Goal: Information Seeking & Learning: Learn about a topic

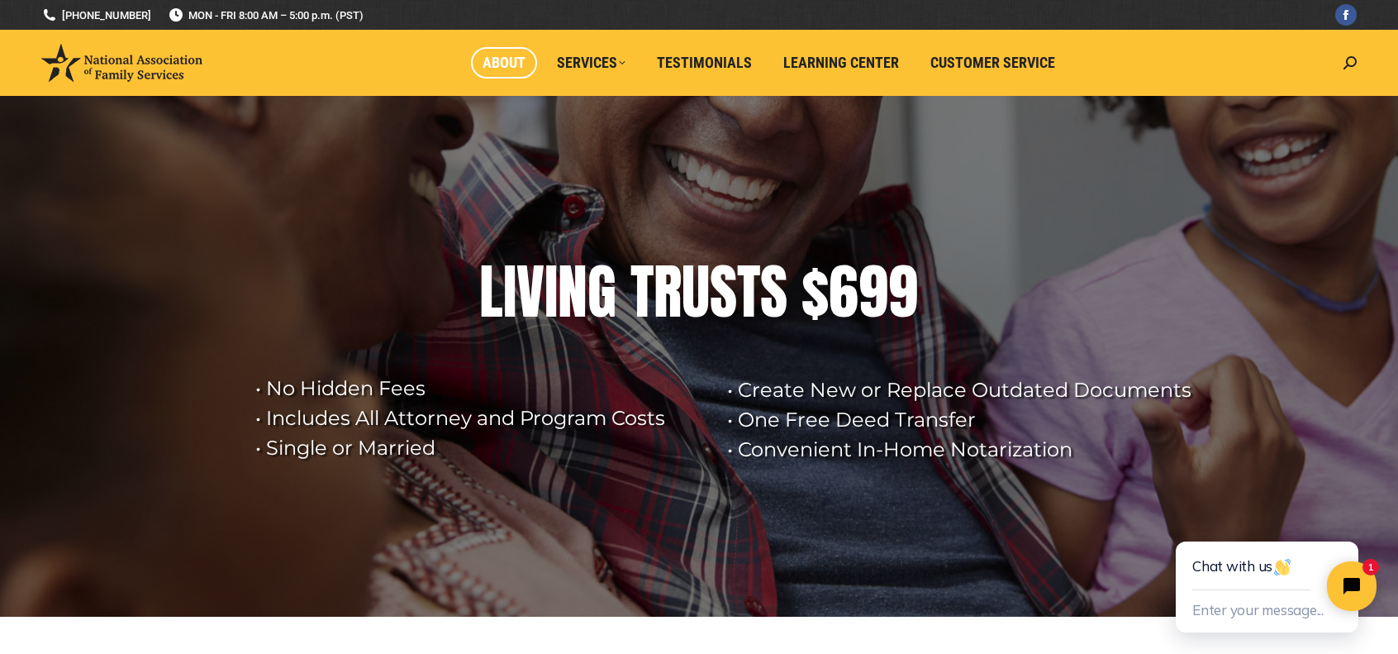
click at [504, 55] on span "About" at bounding box center [504, 63] width 43 height 18
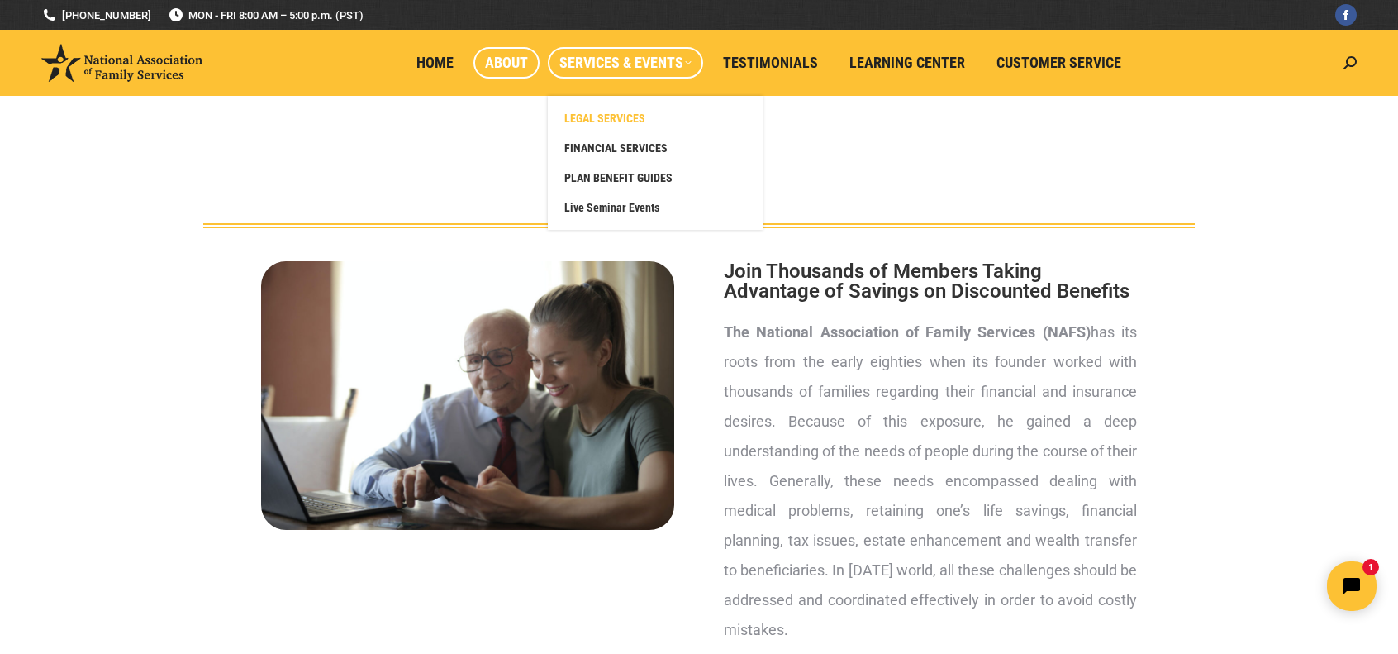
click at [620, 116] on span "LEGAL SERVICES" at bounding box center [605, 118] width 81 height 15
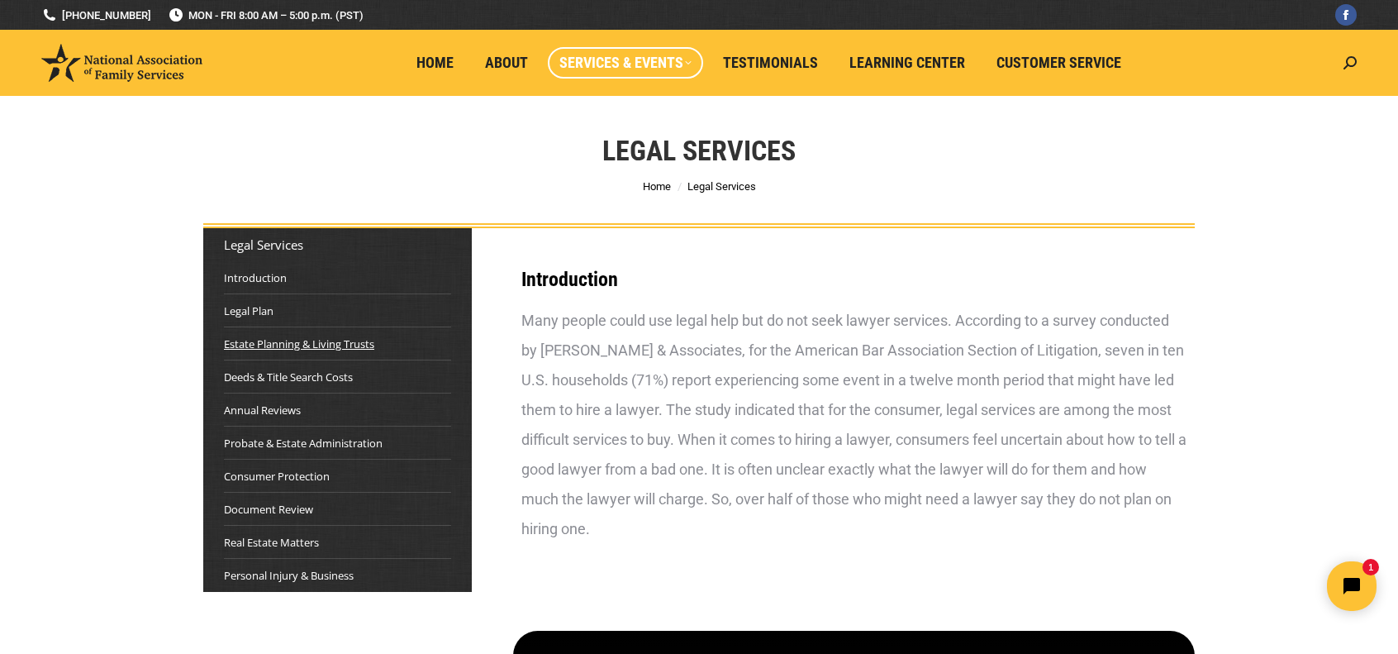
click at [284, 343] on link "Estate Planning & Living Trusts" at bounding box center [299, 344] width 150 height 17
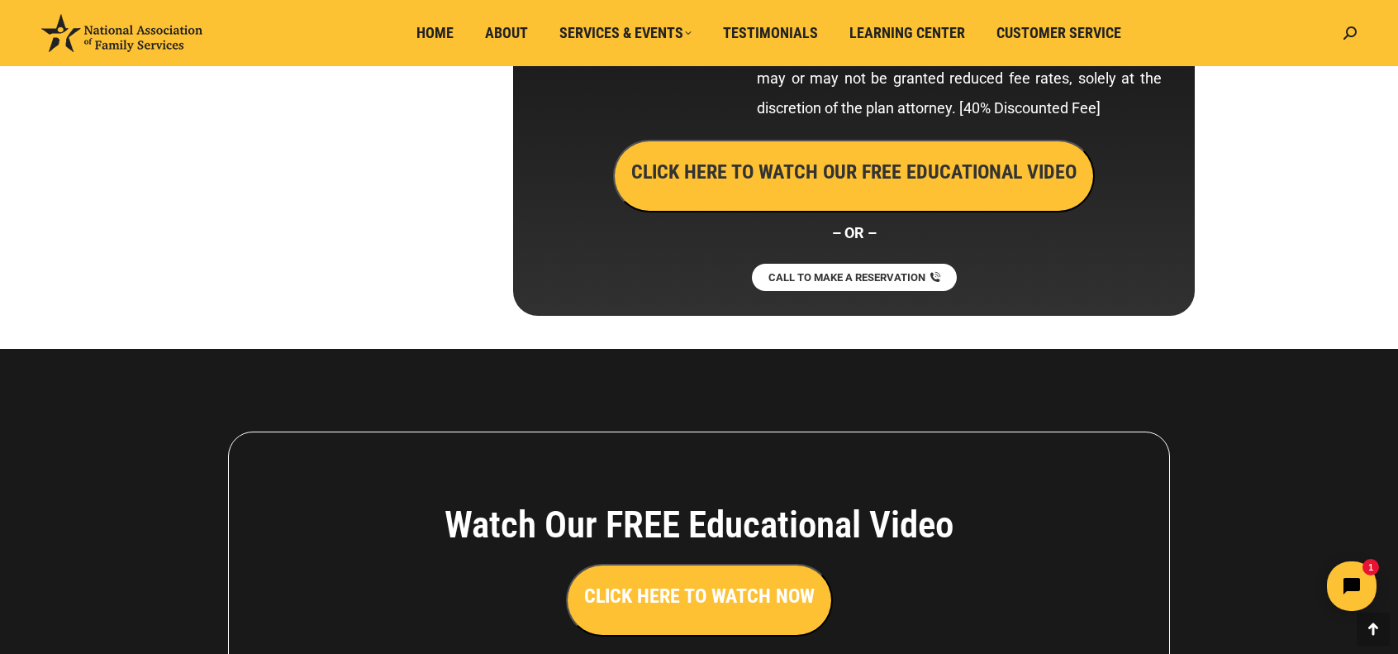
scroll to position [9120, 0]
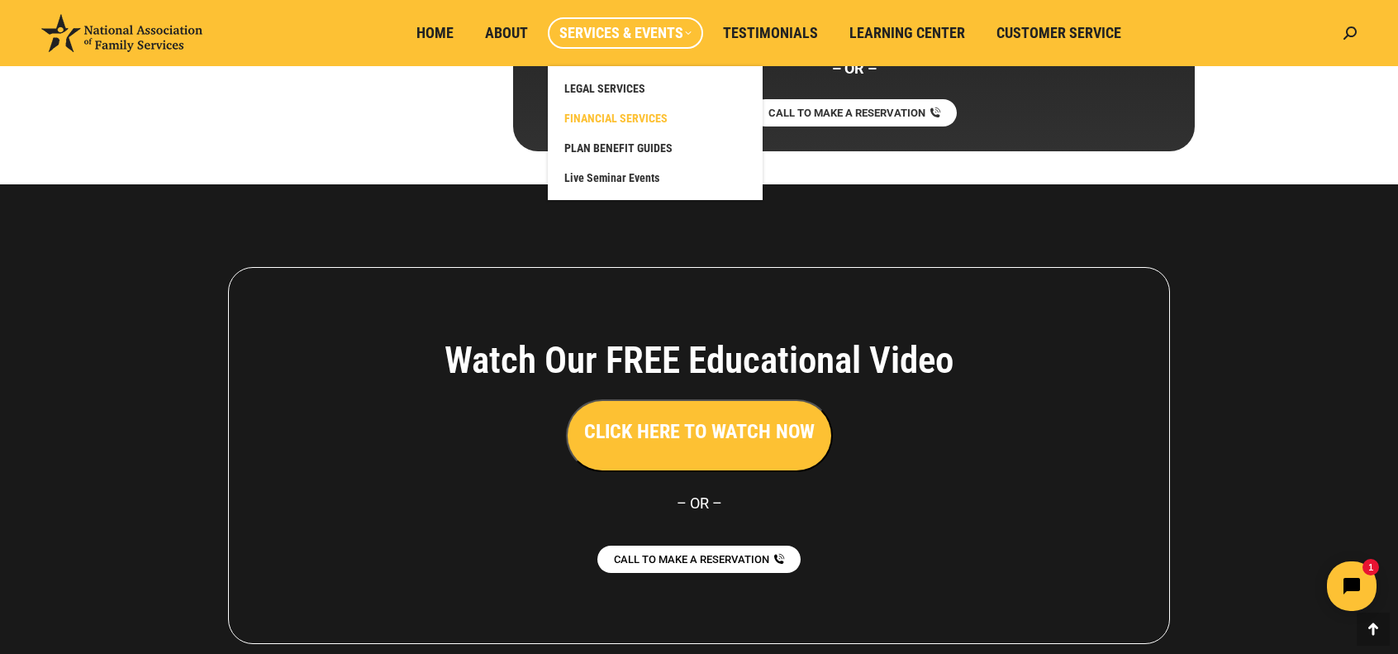
click at [637, 124] on span "FINANCIAL SERVICES" at bounding box center [616, 118] width 103 height 15
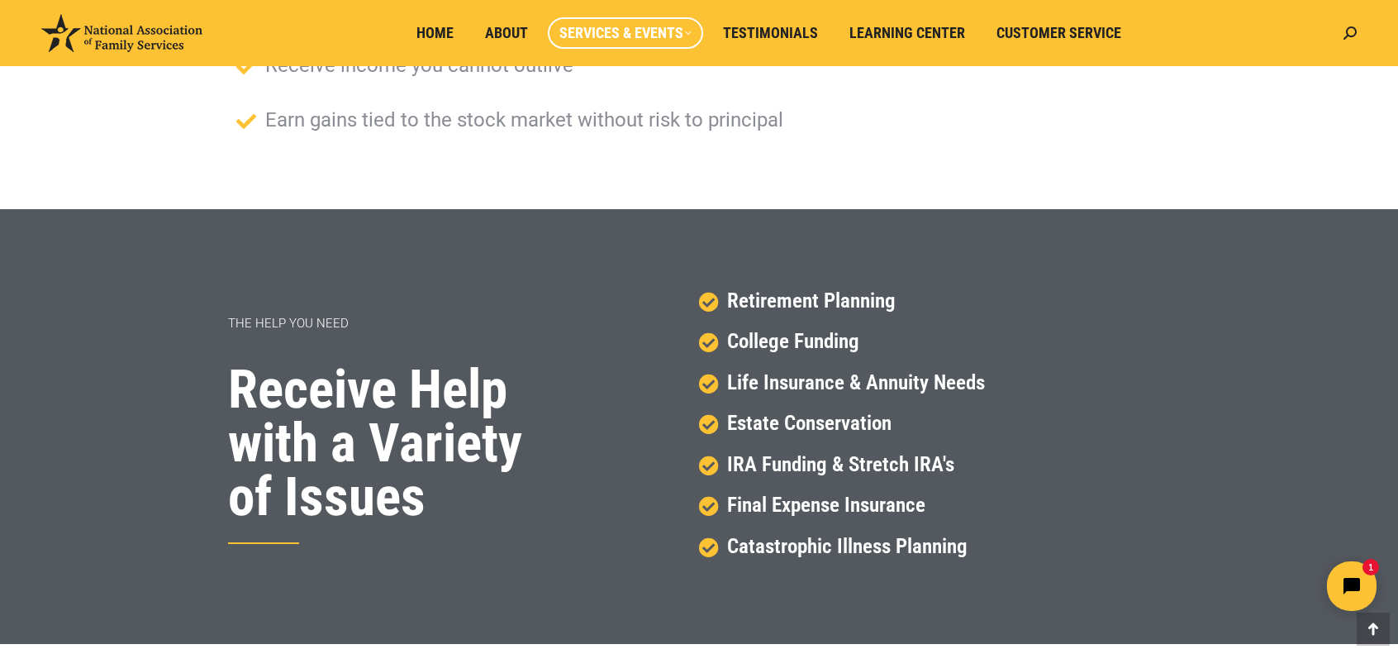
scroll to position [595, 0]
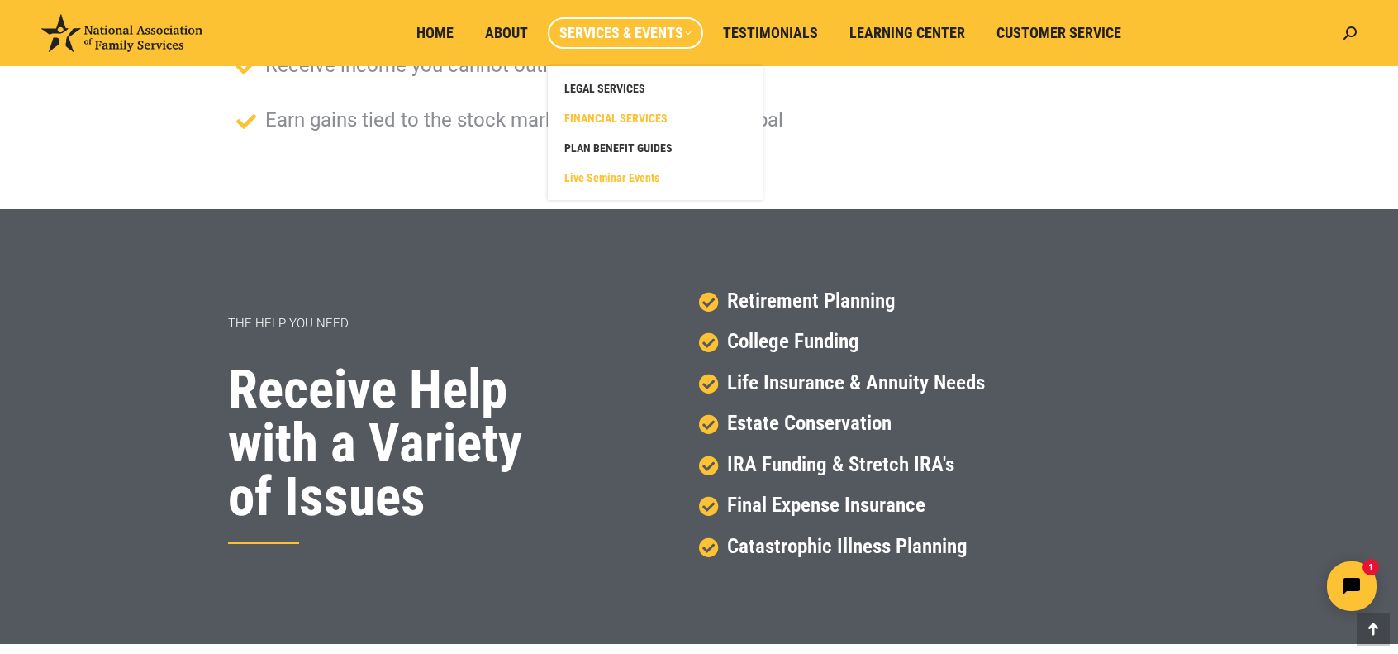
click at [612, 178] on span "Live Seminar Events" at bounding box center [612, 177] width 95 height 15
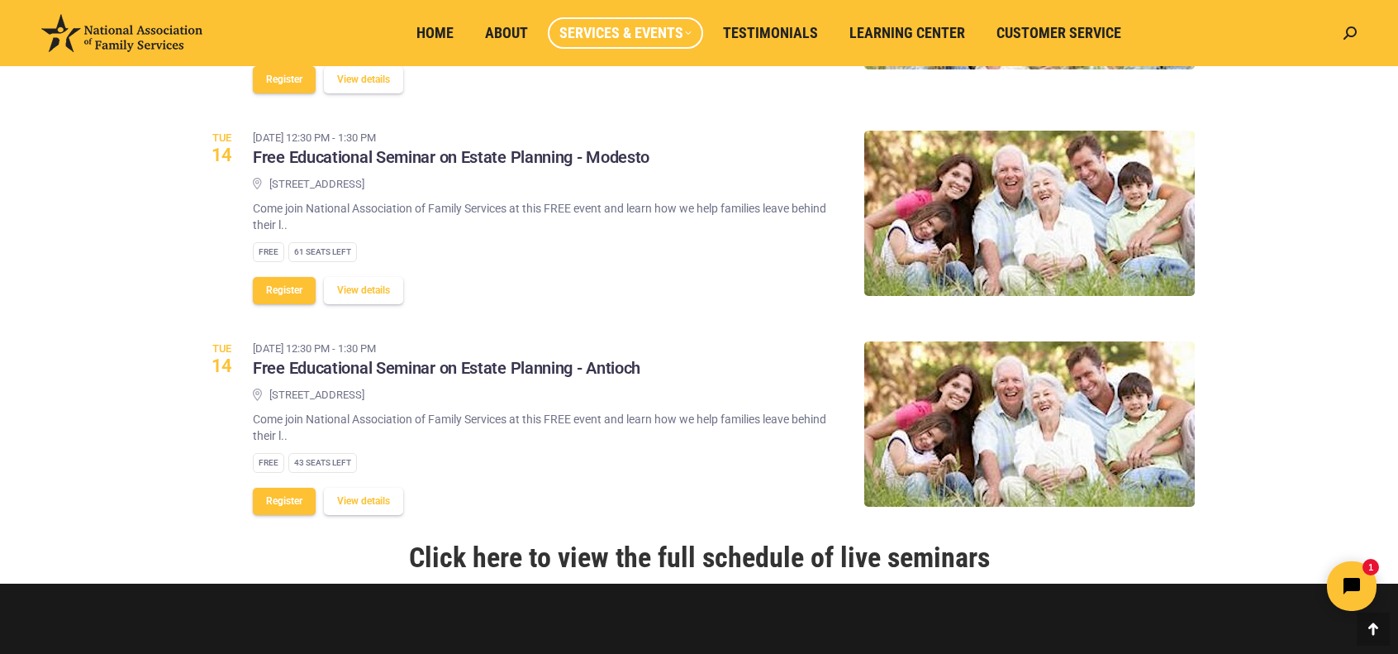
scroll to position [1752, 0]
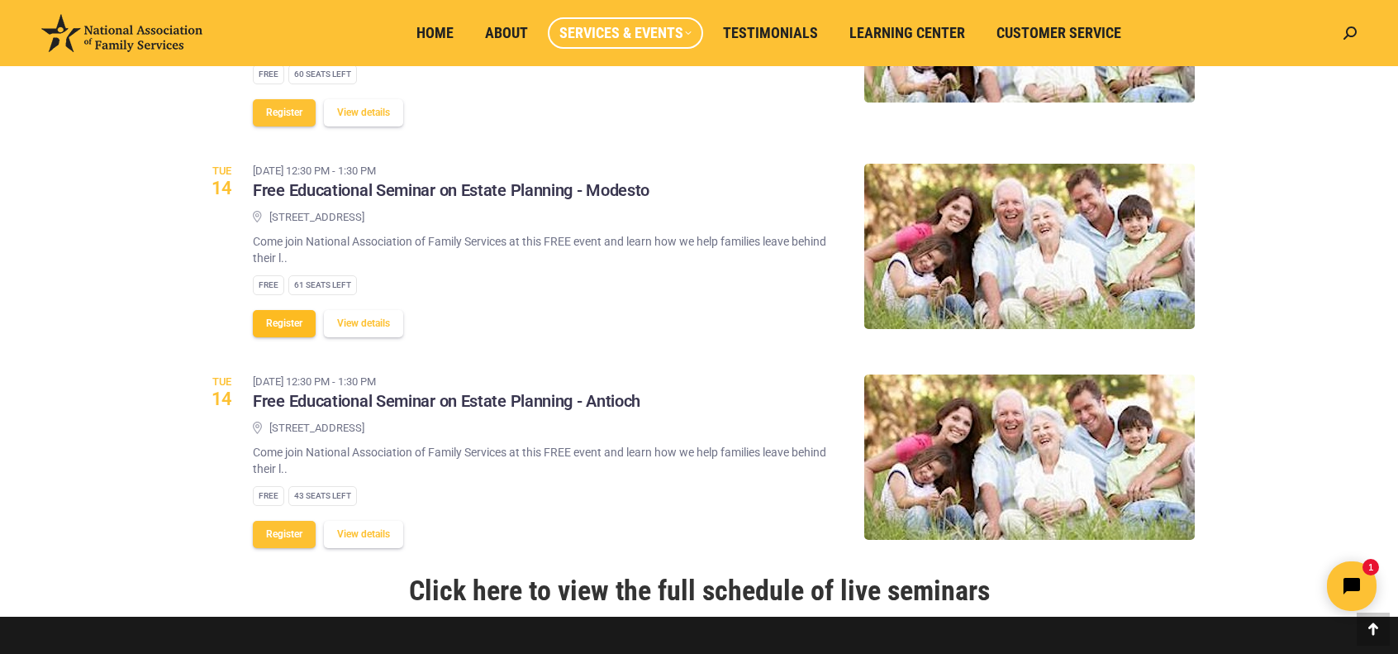
click at [286, 337] on button "Register" at bounding box center [284, 323] width 63 height 27
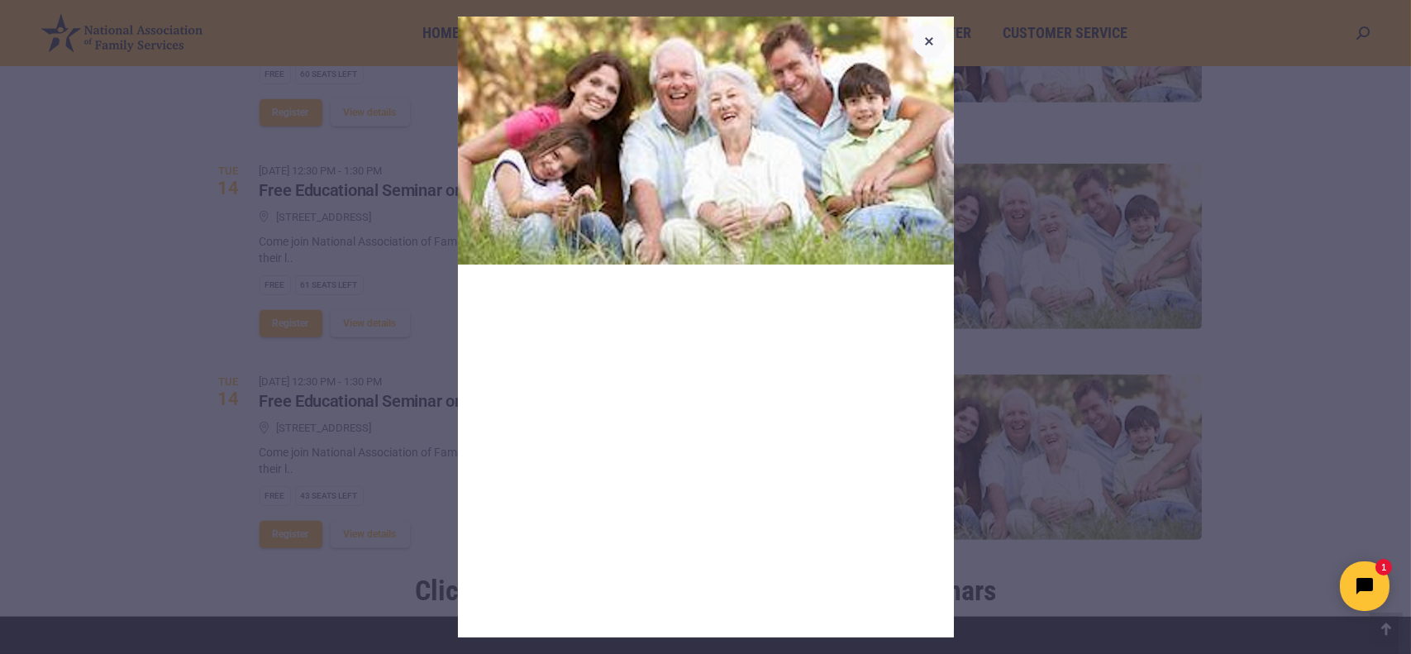
click at [927, 39] on icon "button" at bounding box center [929, 41] width 8 height 8
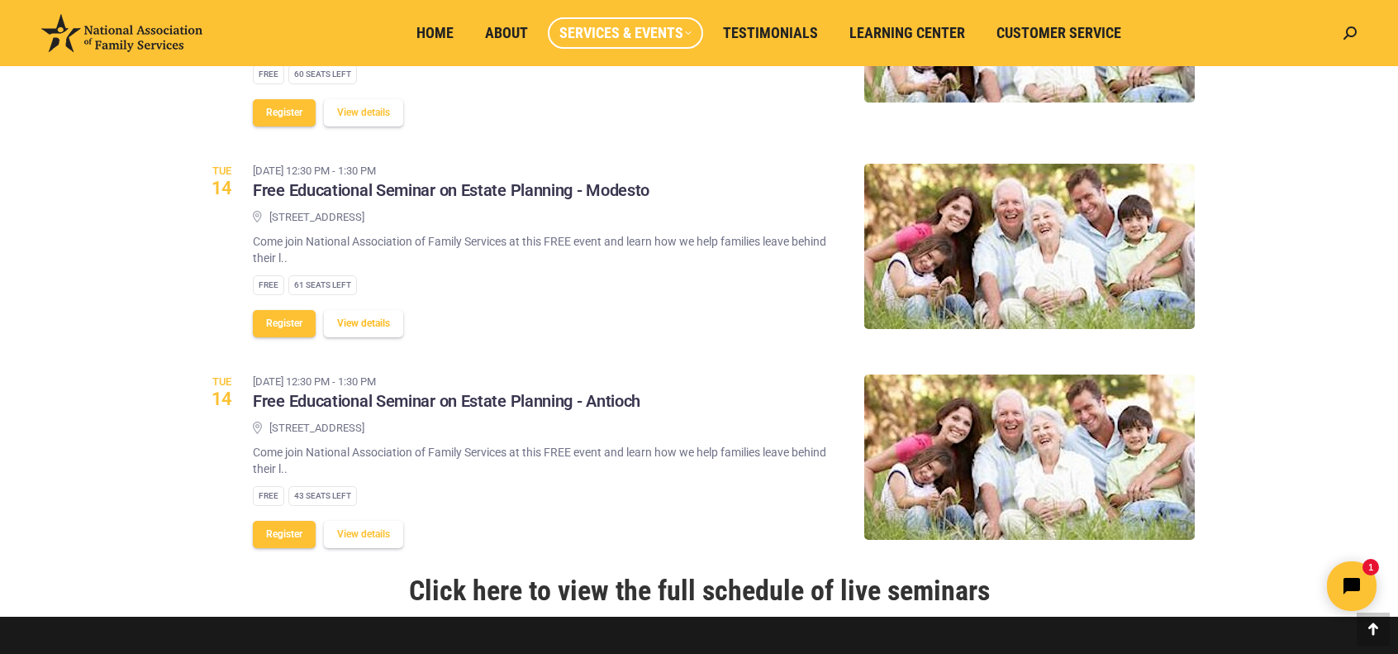
click at [383, 337] on button "View details" at bounding box center [363, 323] width 79 height 27
click at [879, 41] on span "Learning Center" at bounding box center [908, 33] width 116 height 18
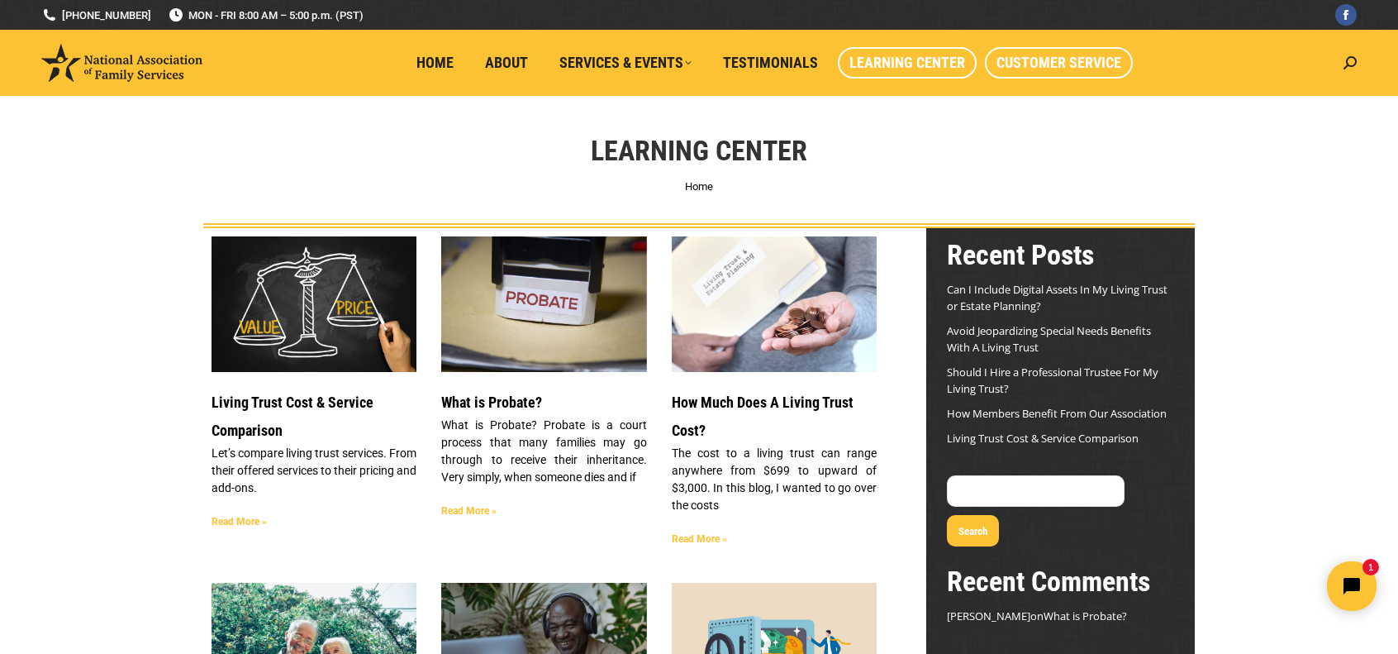
click at [1022, 58] on span "Customer Service" at bounding box center [1059, 63] width 125 height 18
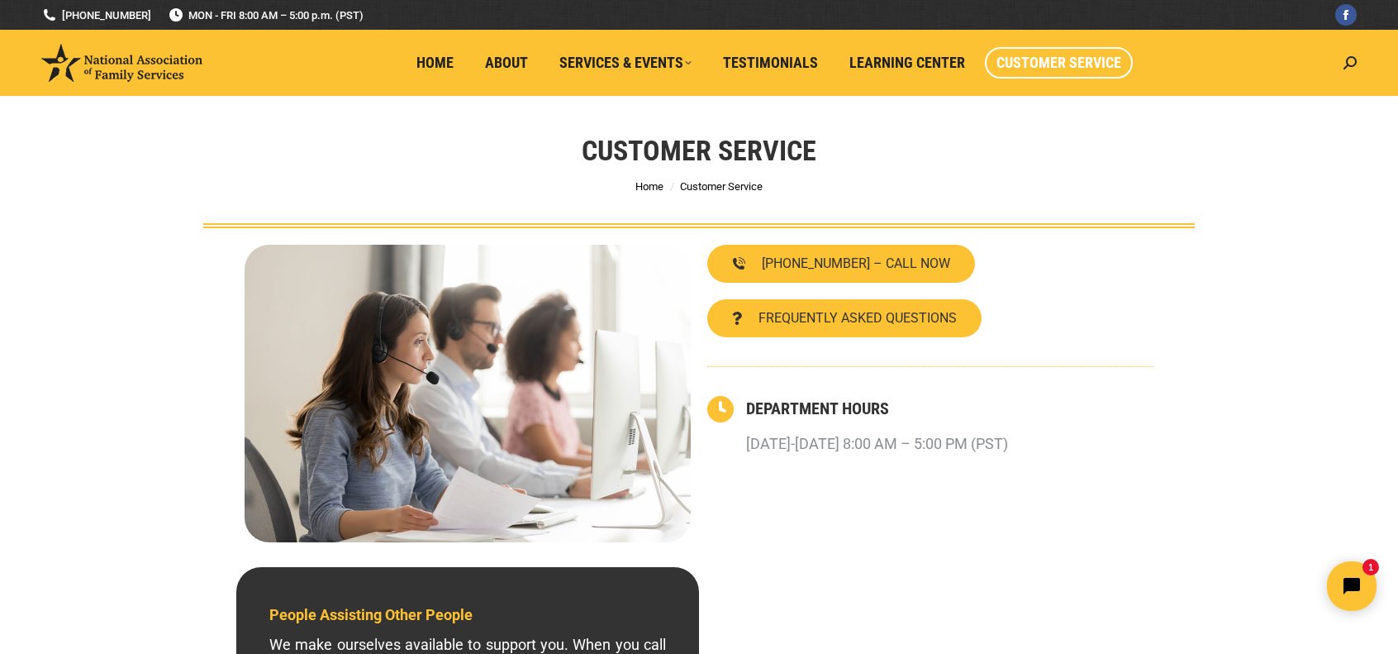
click at [180, 189] on div "Customer Service You are here: Home Customer Service" at bounding box center [699, 162] width 1074 height 132
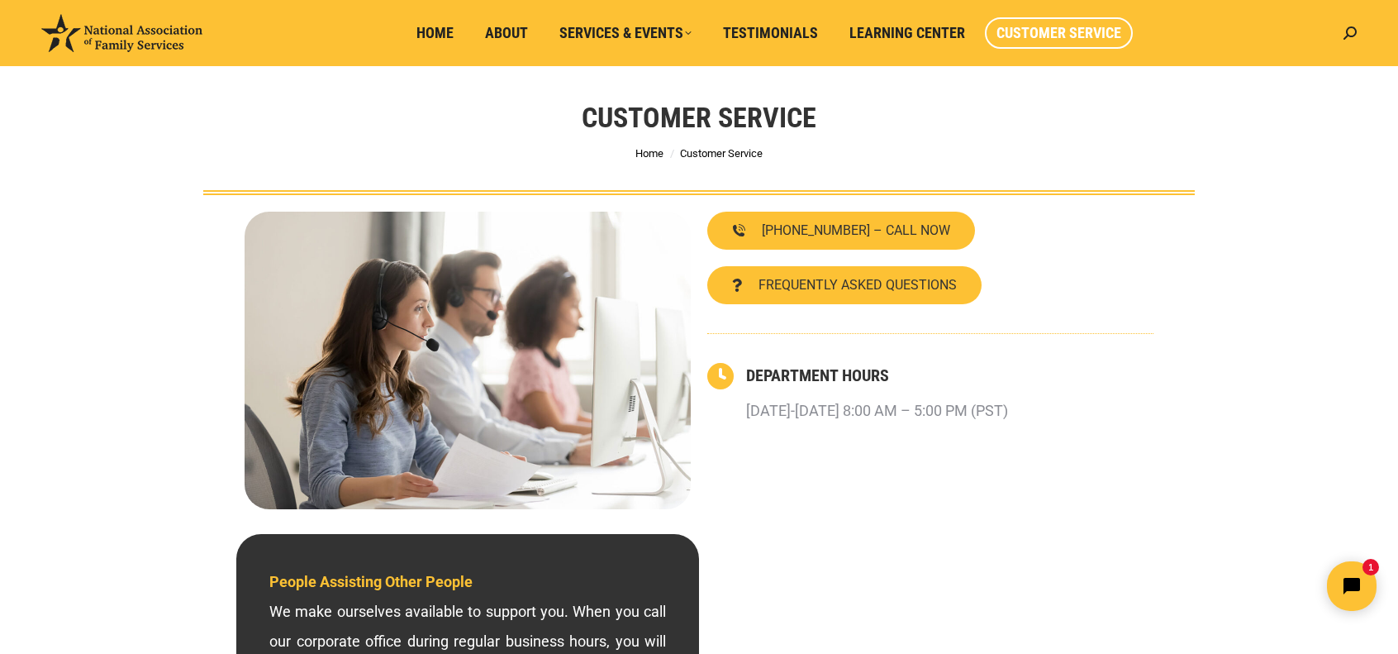
click at [1128, 274] on div "FREQUENTLY ASKED QUESTIONS" at bounding box center [931, 285] width 446 height 38
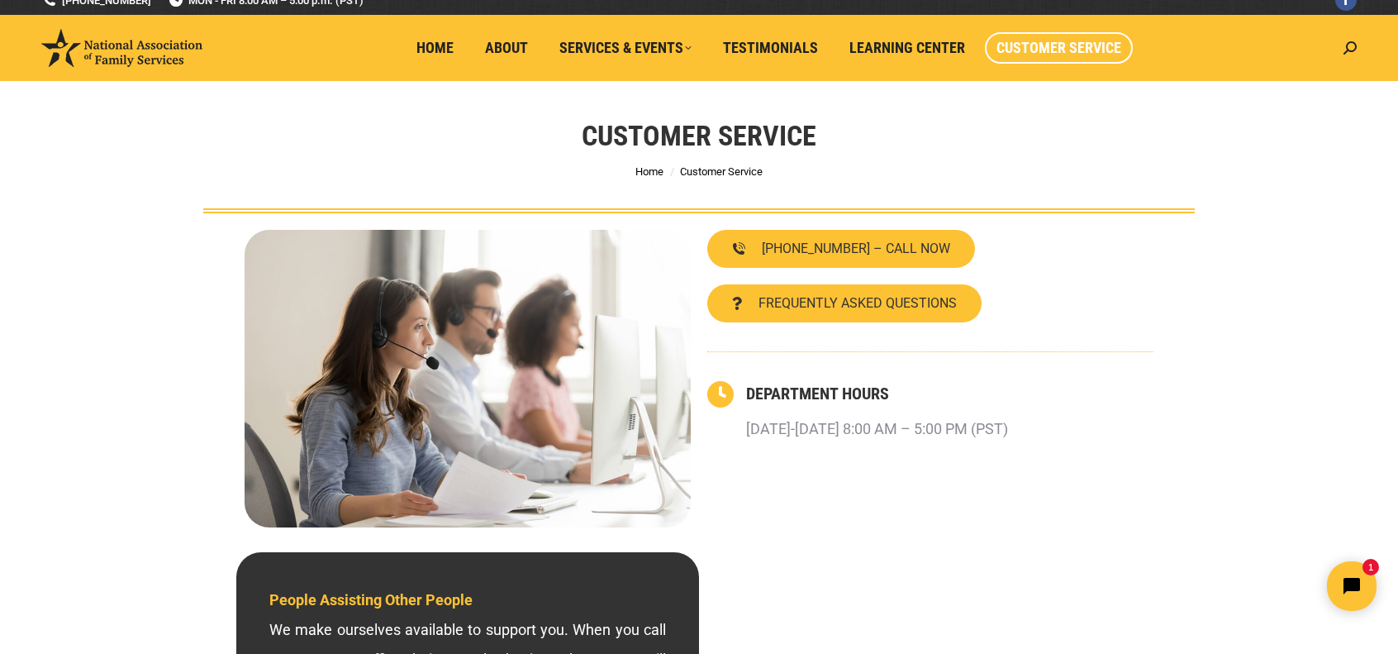
scroll to position [0, 0]
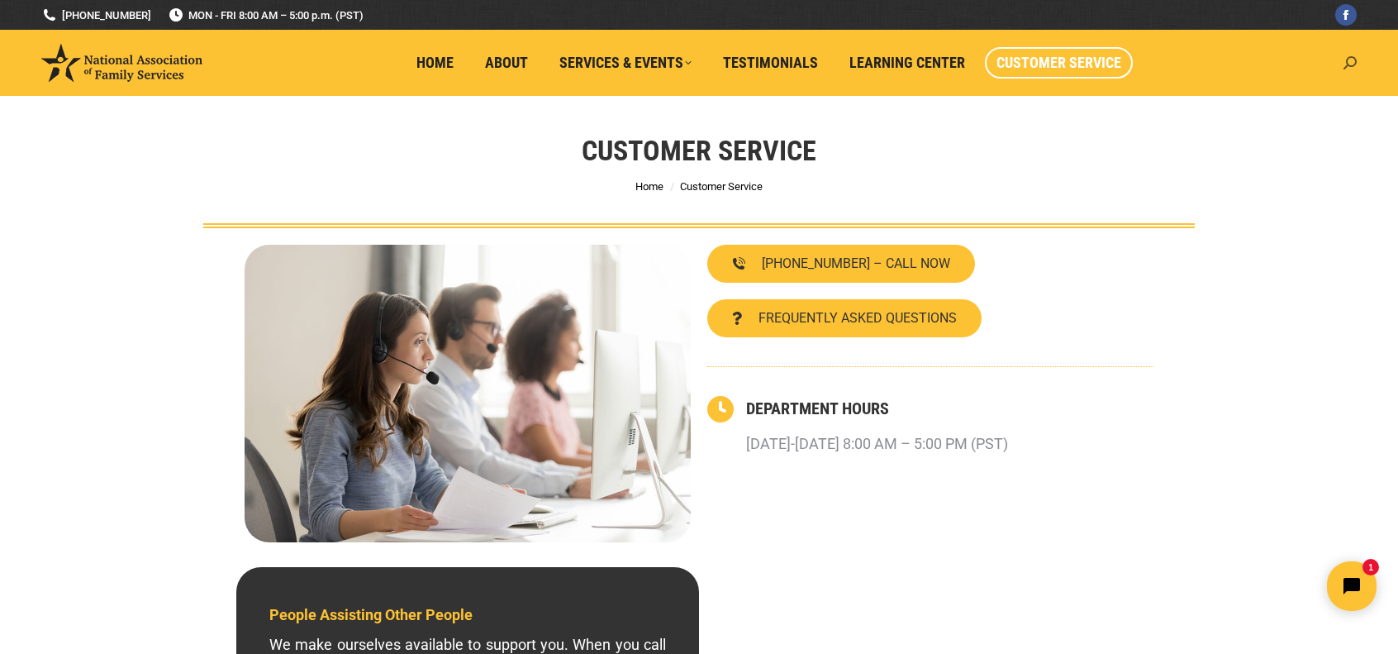
click at [1355, 68] on icon at bounding box center [1350, 62] width 13 height 13
click at [1286, 107] on input "Search" at bounding box center [1274, 100] width 165 height 28
type input "employment opportunities"
click input "Go!" at bounding box center [0, 0] width 0 height 0
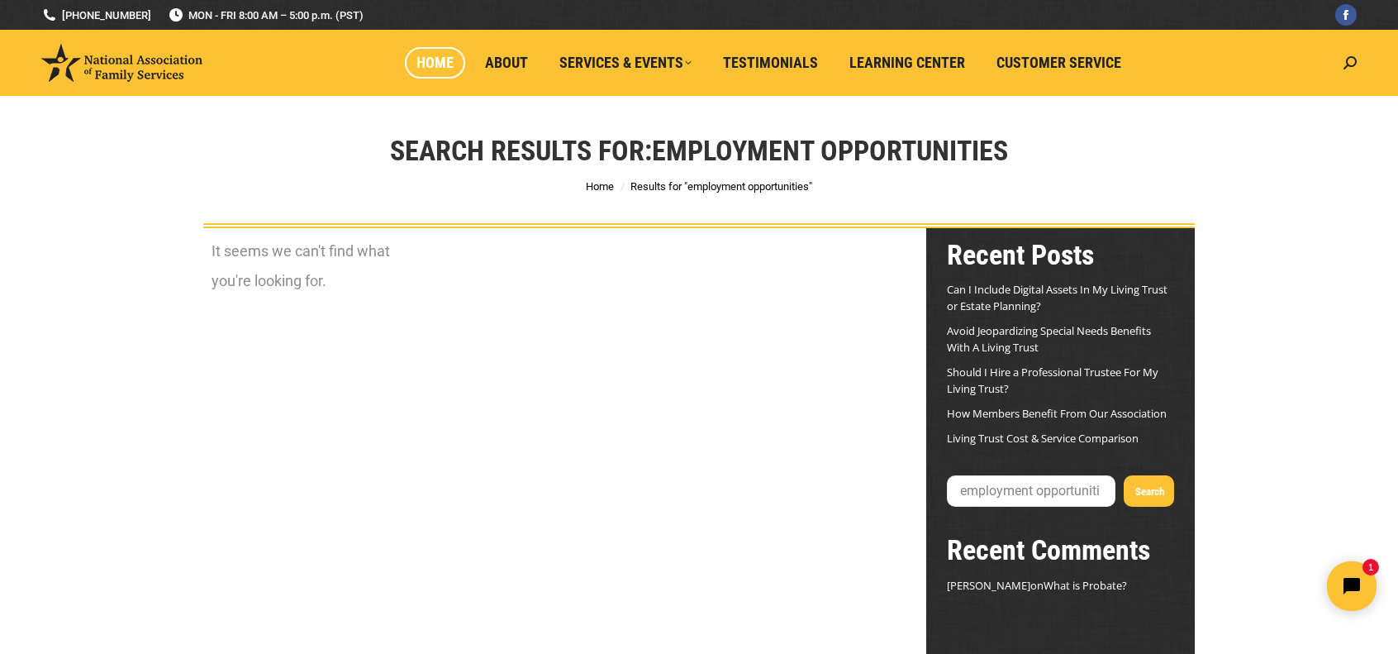
click at [433, 67] on span "Home" at bounding box center [435, 63] width 37 height 18
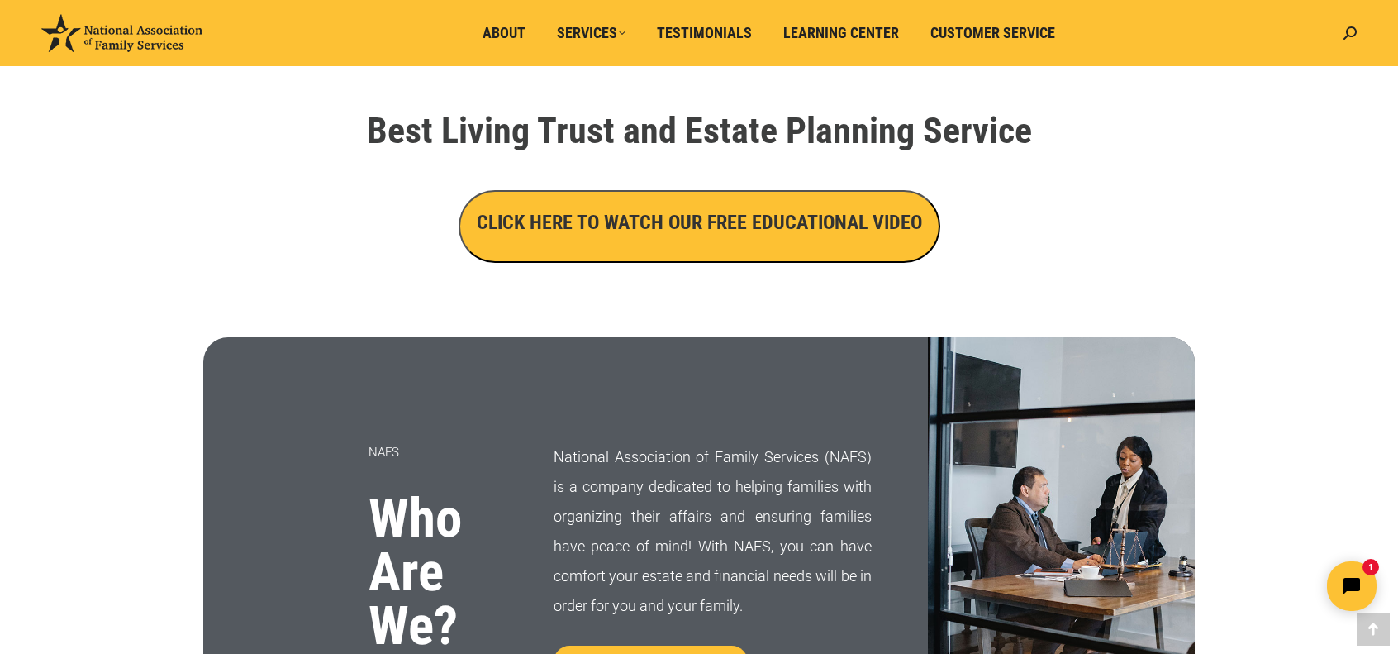
scroll to position [595, 0]
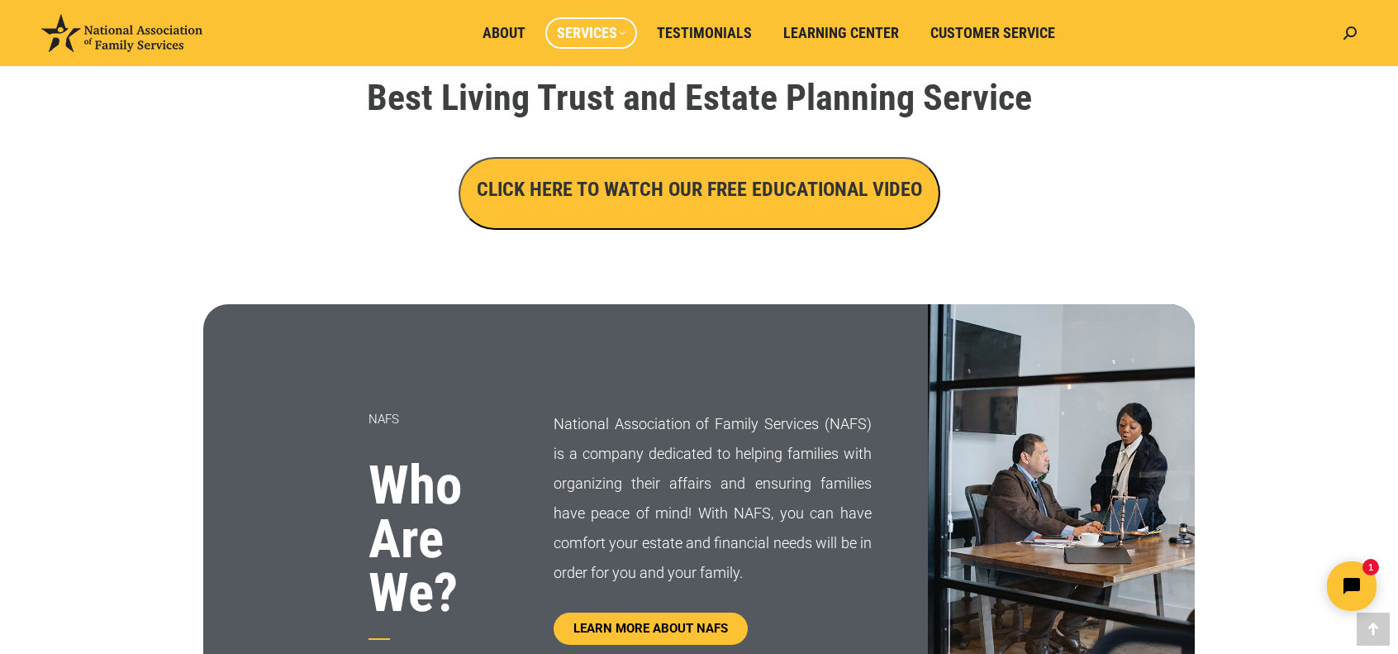
click at [609, 40] on span "Services" at bounding box center [591, 33] width 69 height 18
click at [291, 227] on div "CLICK HERE TO WATCH OUR FREE EDUCATIONAL VIDEO" at bounding box center [699, 193] width 926 height 73
